Goal: Feedback & Contribution: Submit feedback/report problem

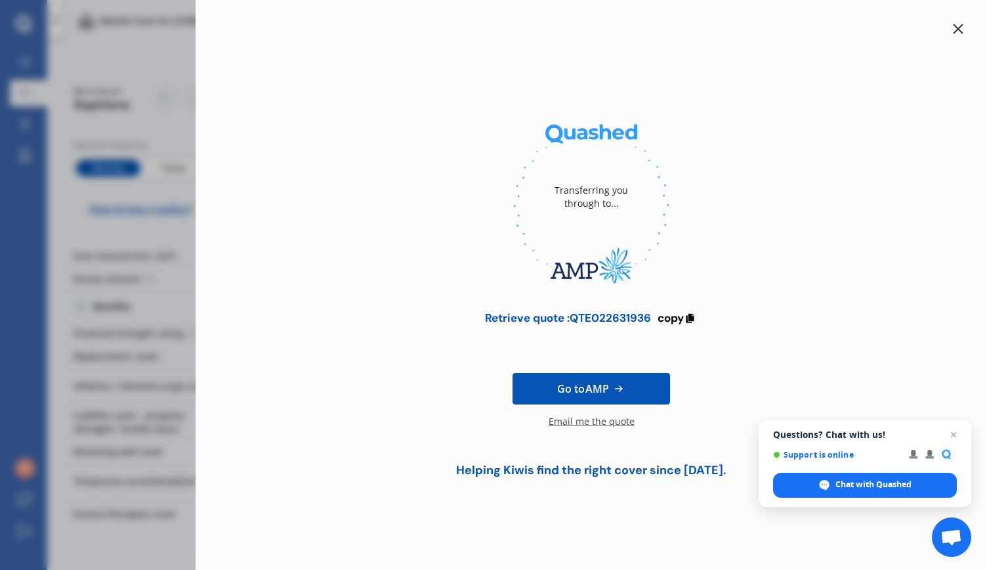
scroll to position [542, 0]
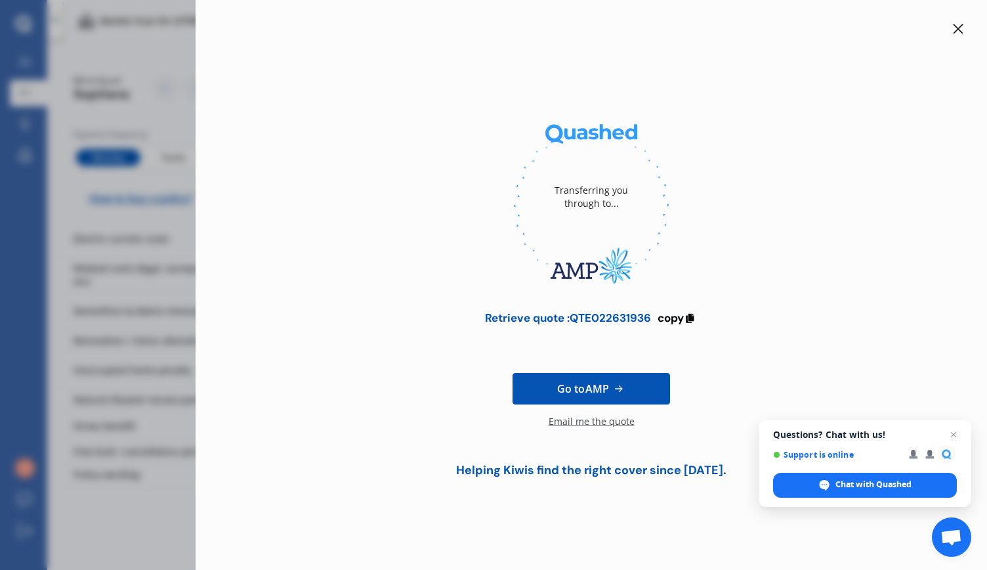
click at [588, 418] on div "Email me the quote" at bounding box center [592, 428] width 86 height 26
click at [957, 27] on icon at bounding box center [959, 29] width 10 height 10
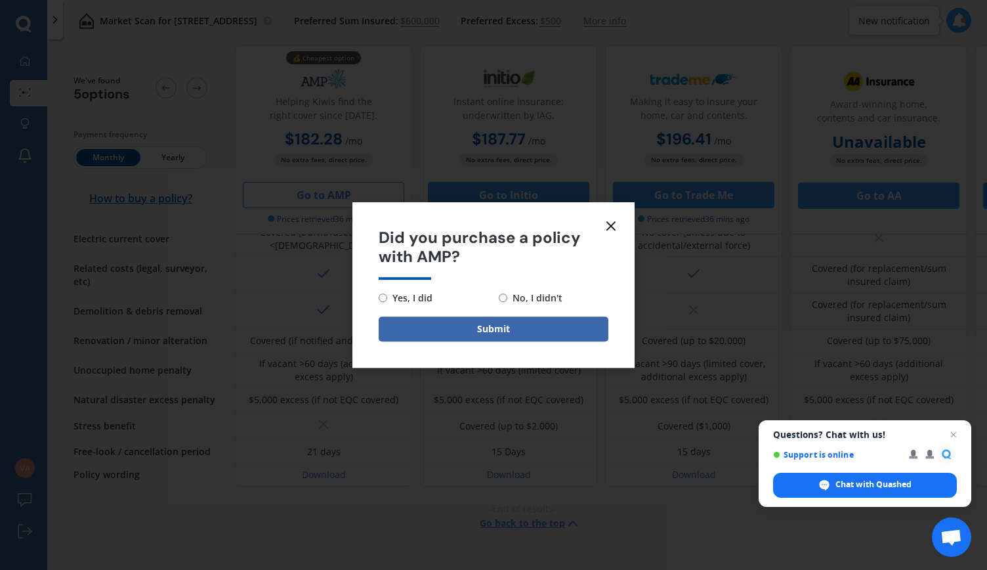
click at [504, 295] on input "No, I didn't" at bounding box center [503, 297] width 9 height 9
radio input "true"
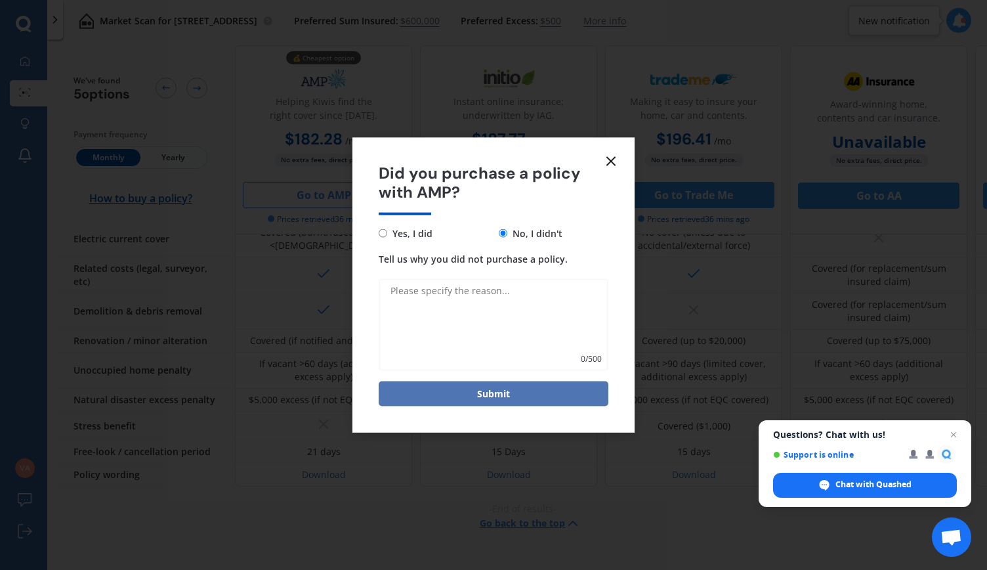
click at [483, 391] on button "Submit" at bounding box center [494, 393] width 230 height 25
type textarea "Better pricing"
click at [490, 397] on button "Submit" at bounding box center [494, 393] width 230 height 25
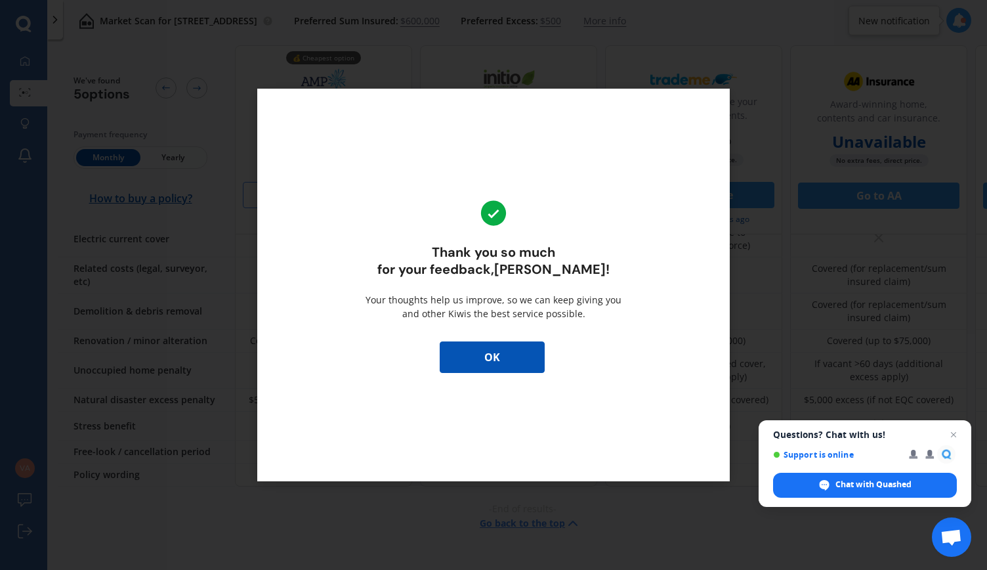
click at [490, 359] on button "OK" at bounding box center [492, 357] width 105 height 32
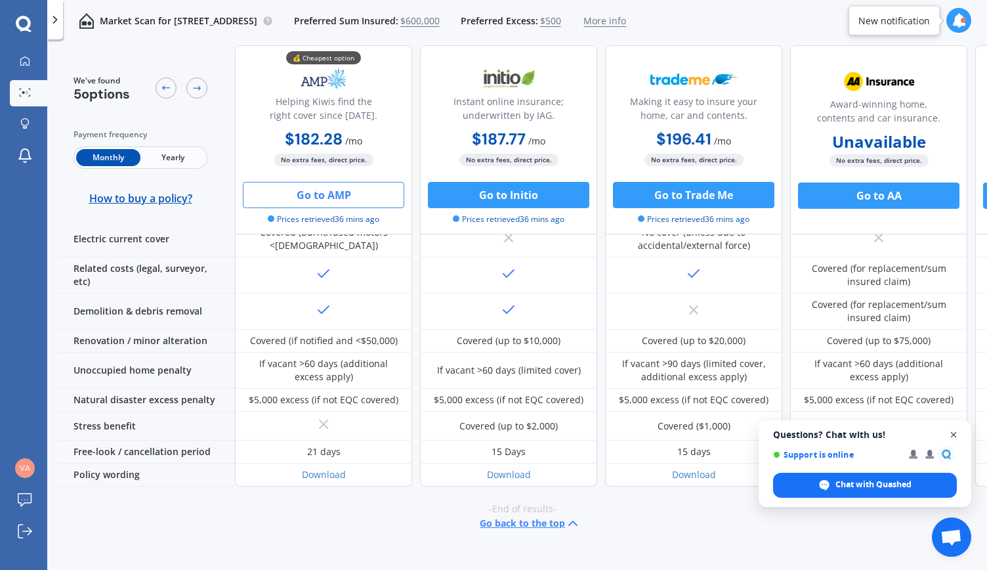
click at [955, 437] on span "Close chat" at bounding box center [954, 435] width 16 height 16
